Goal: Find contact information: Find contact information

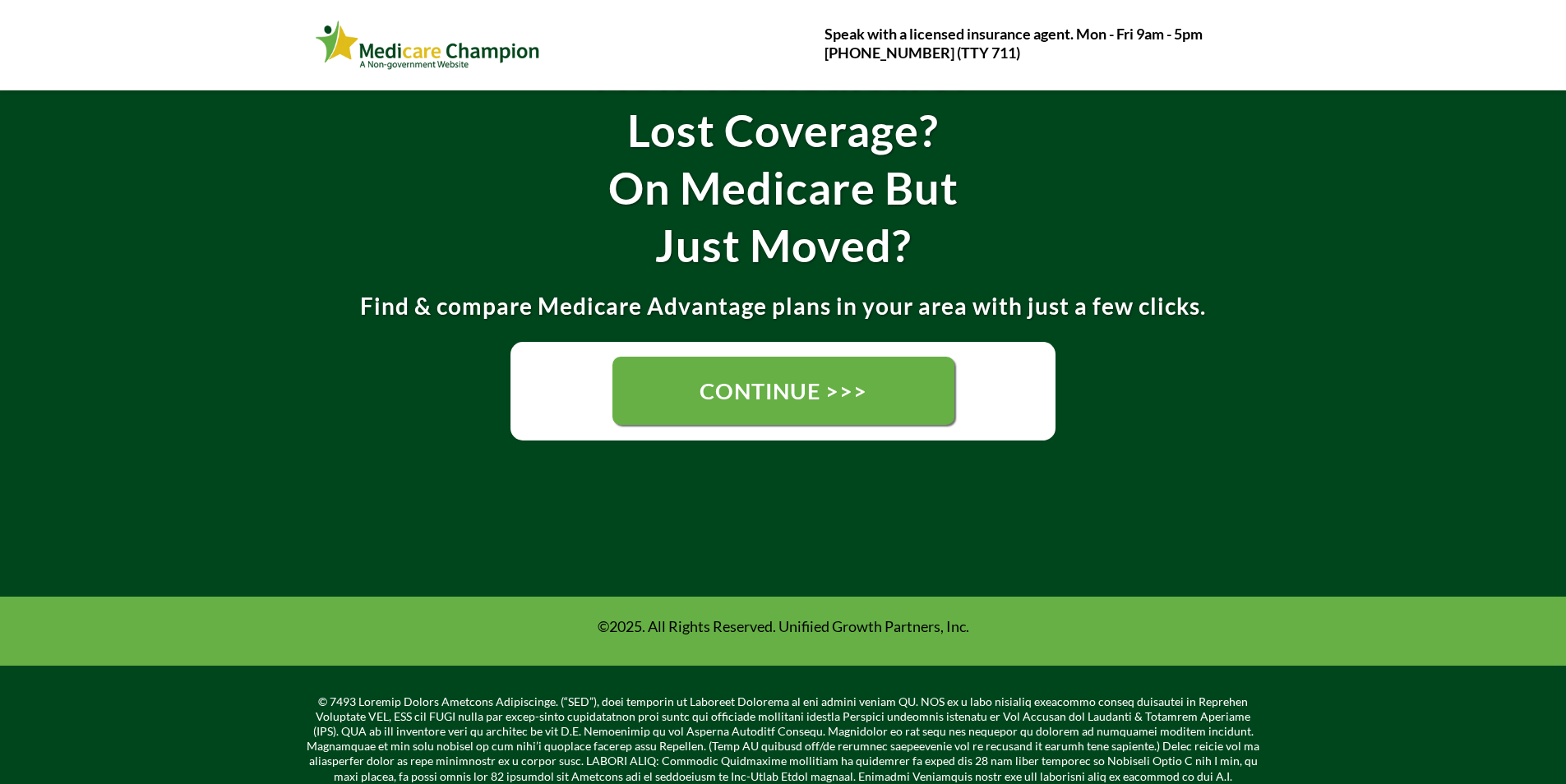
scroll to position [427, 0]
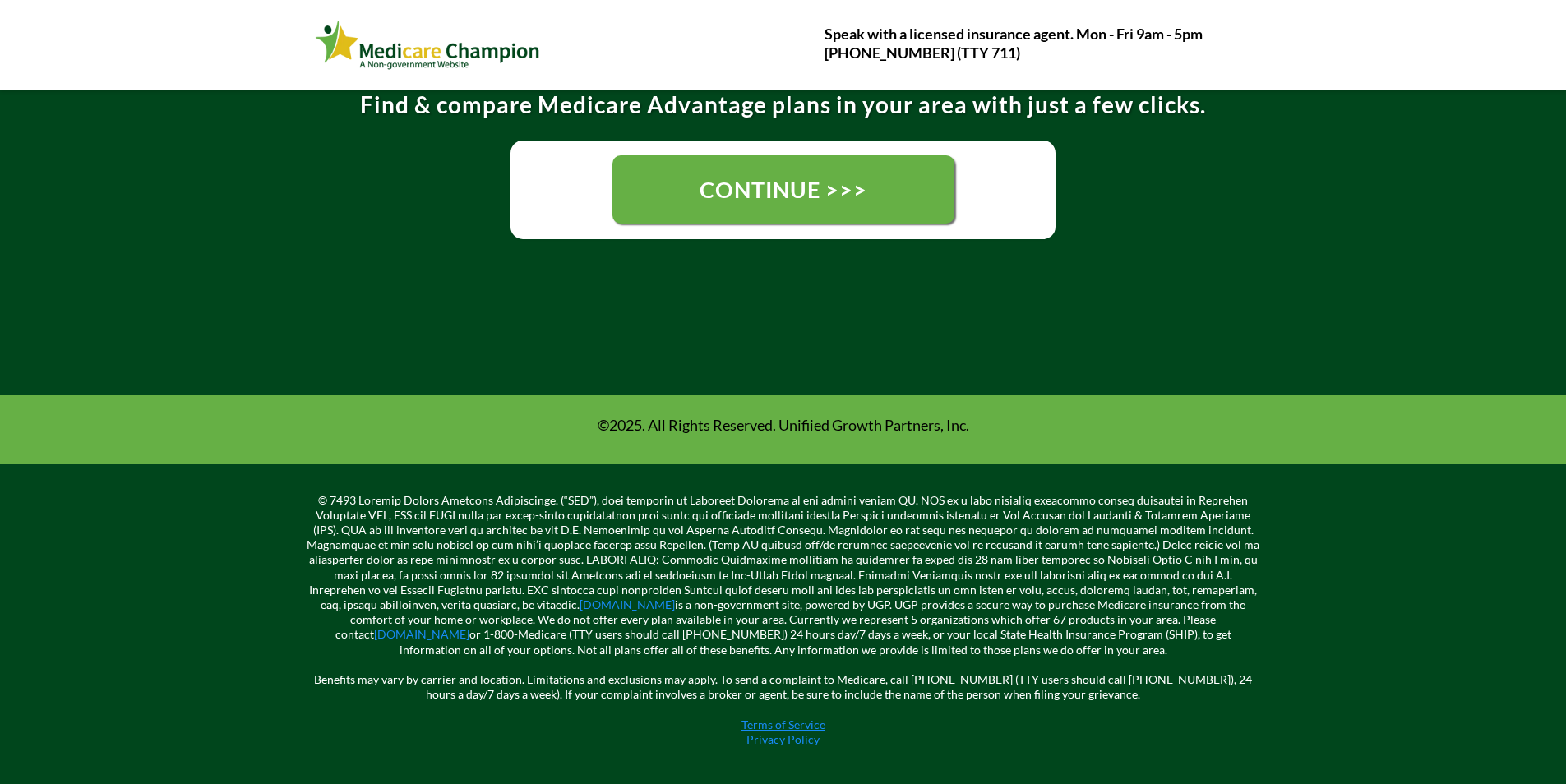
click at [820, 724] on link "Terms of Service" at bounding box center [783, 724] width 84 height 14
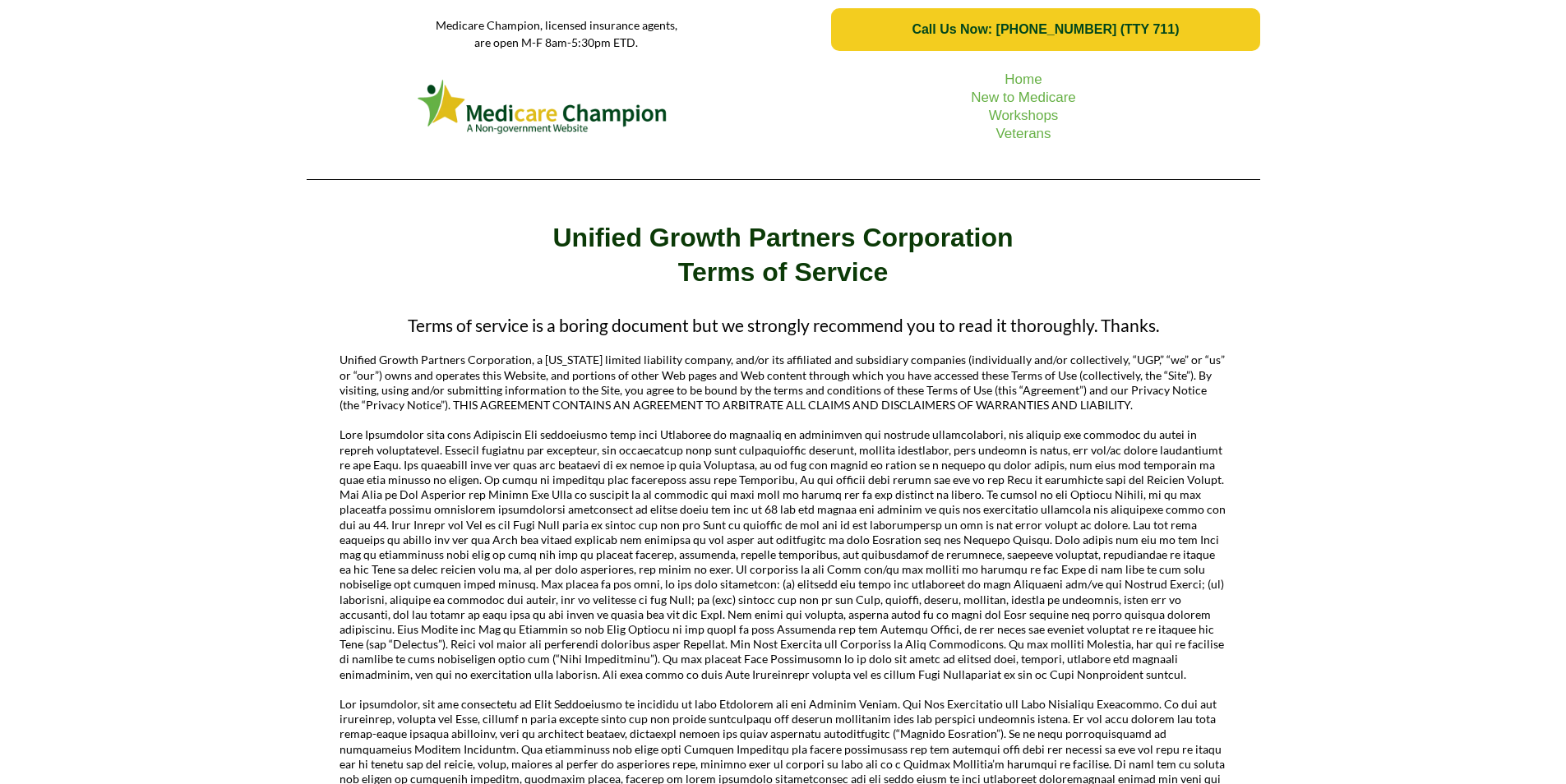
click at [1028, 27] on span "Call Us Now: 1-833-823-1990 (TTY 711)" at bounding box center [1045, 30] width 267 height 15
